Goal: Task Accomplishment & Management: Use online tool/utility

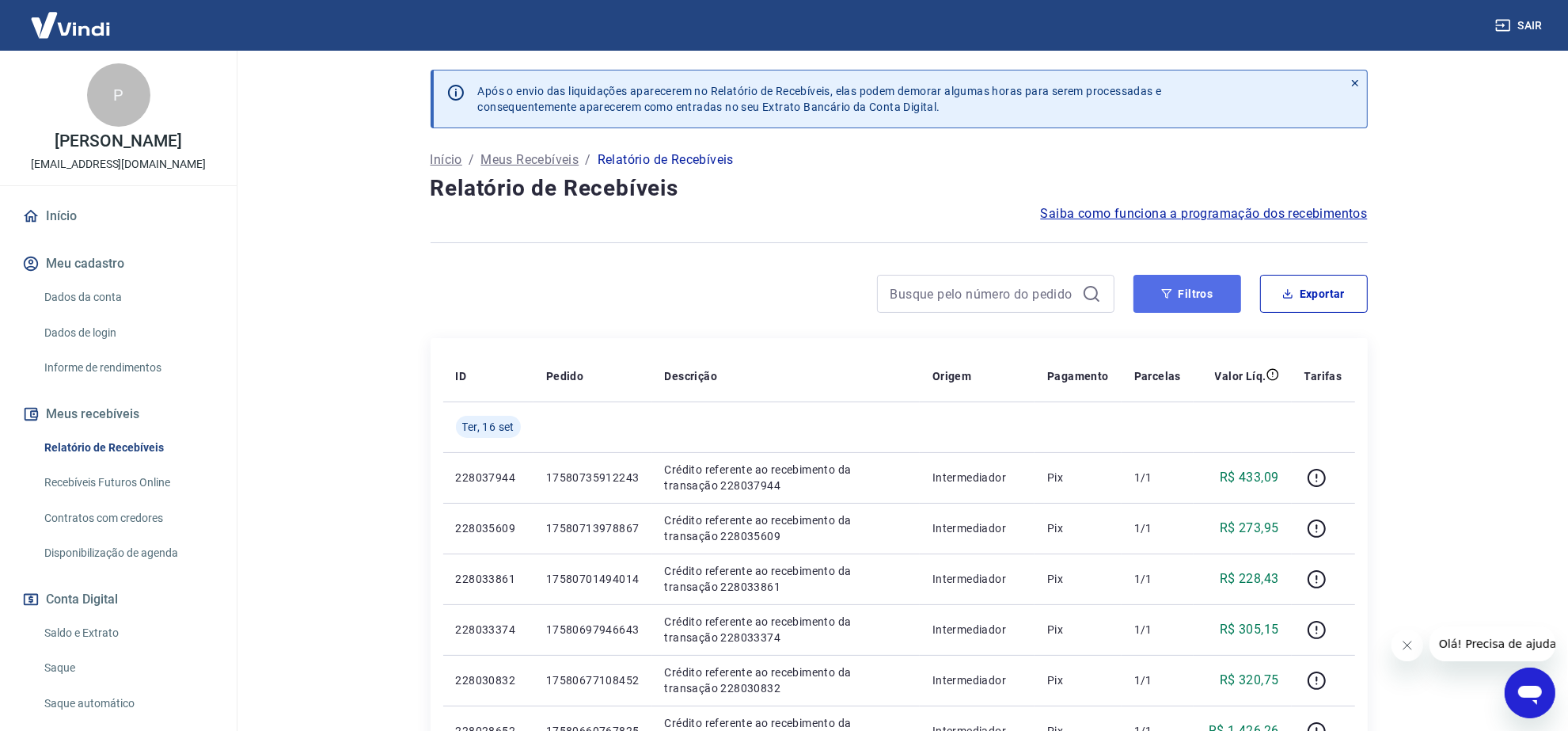
click at [1161, 298] on icon "button" at bounding box center [1167, 294] width 11 height 11
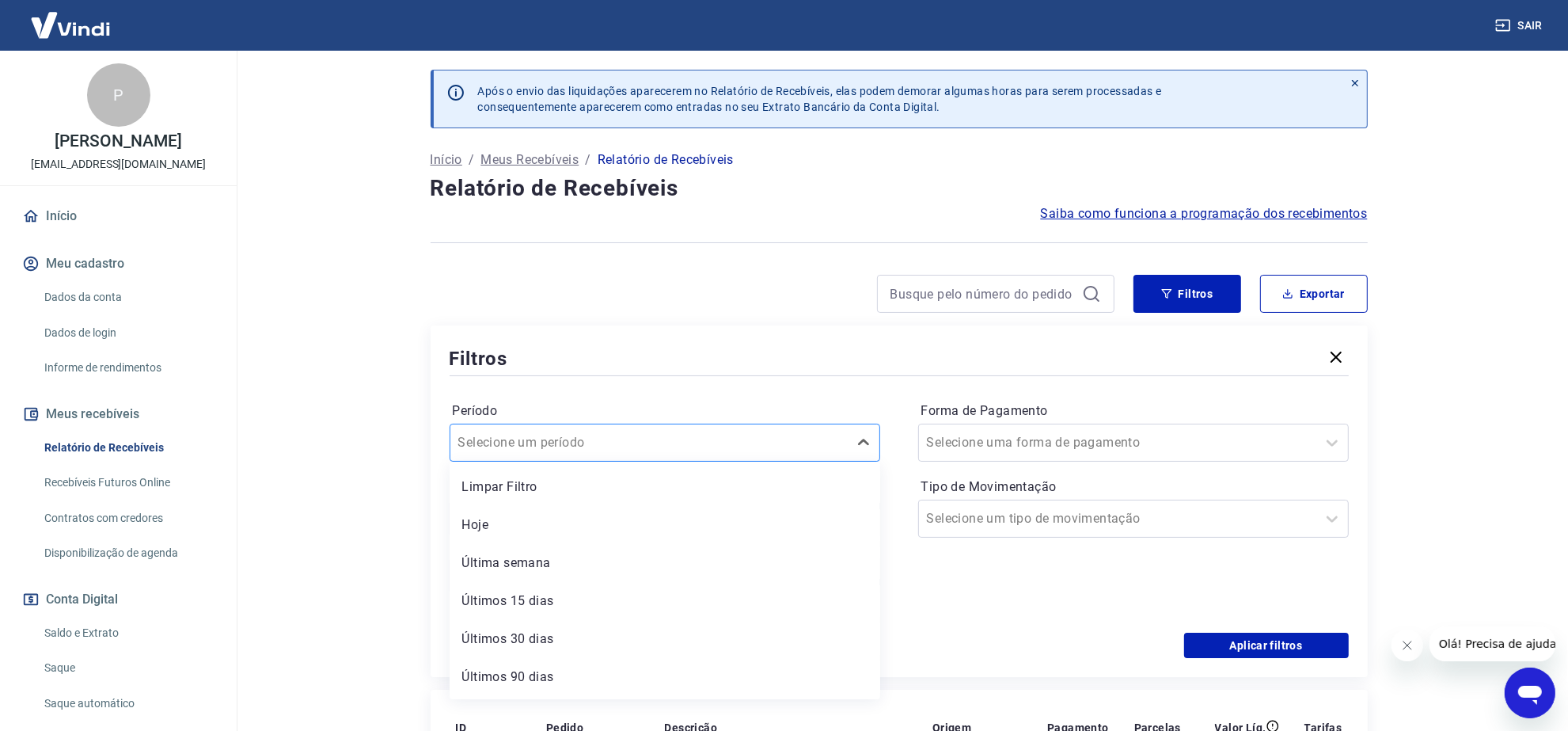
click at [839, 451] on div at bounding box center [649, 442] width 381 height 22
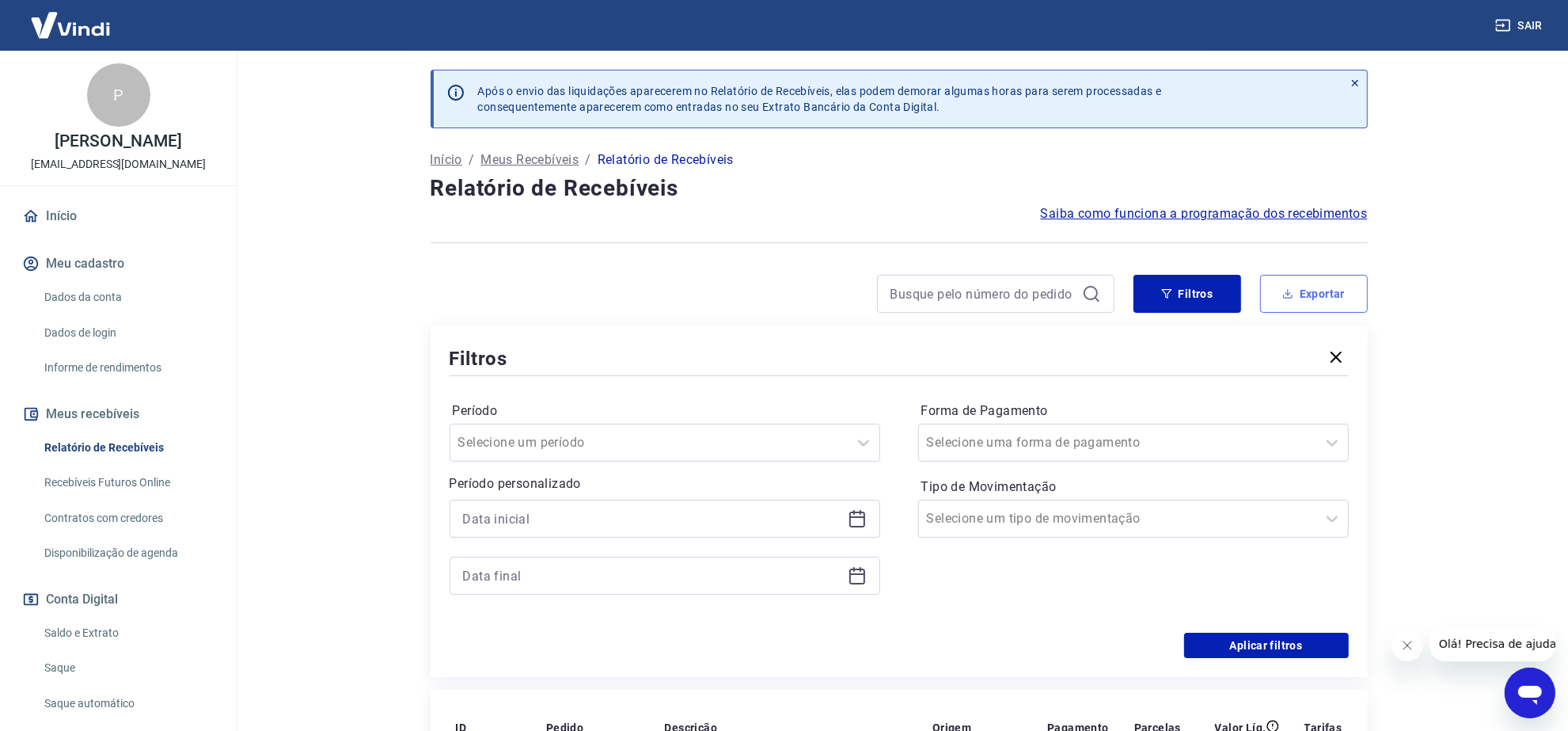
click at [1314, 286] on button "Exportar" at bounding box center [1314, 294] width 108 height 38
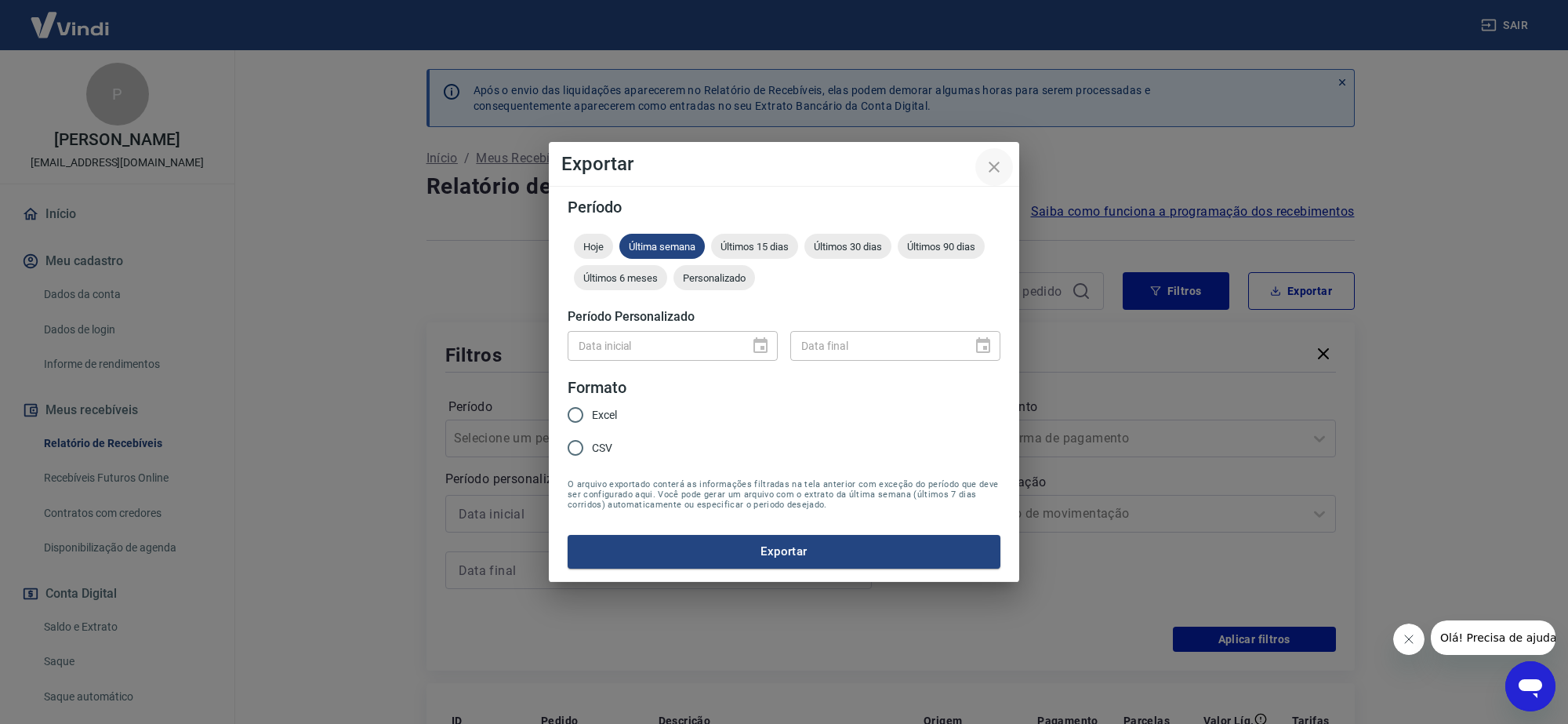
drag, startPoint x: 996, startPoint y: 165, endPoint x: 984, endPoint y: 154, distance: 16.3
click at [996, 165] on icon "close" at bounding box center [994, 167] width 19 height 19
